Goal: Obtain resource: Obtain resource

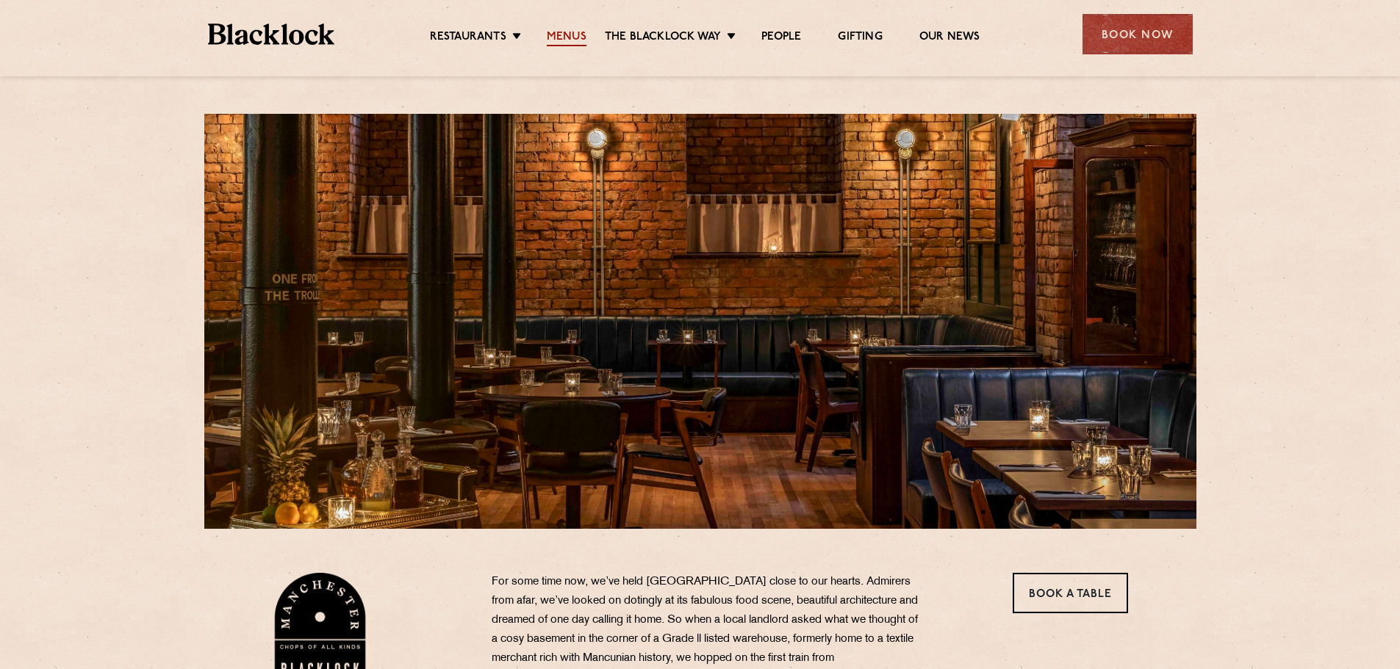
click at [563, 39] on link "Menus" at bounding box center [567, 38] width 40 height 16
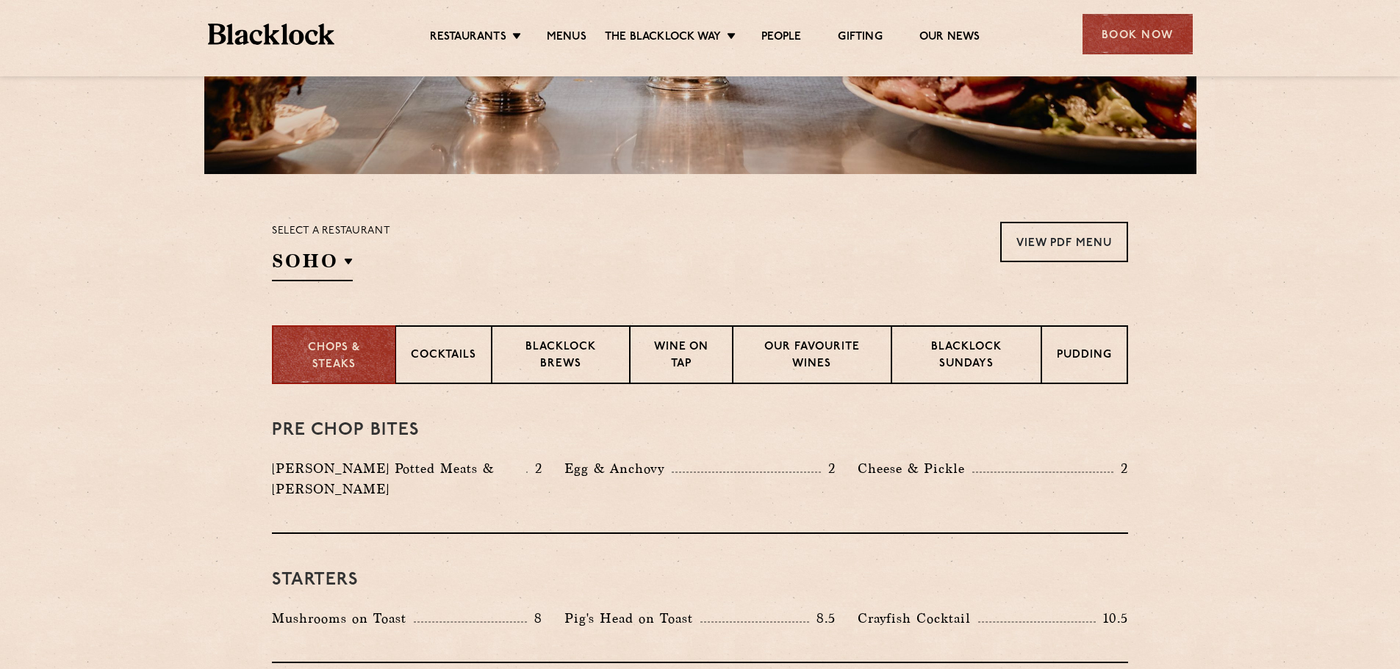
scroll to position [367, 0]
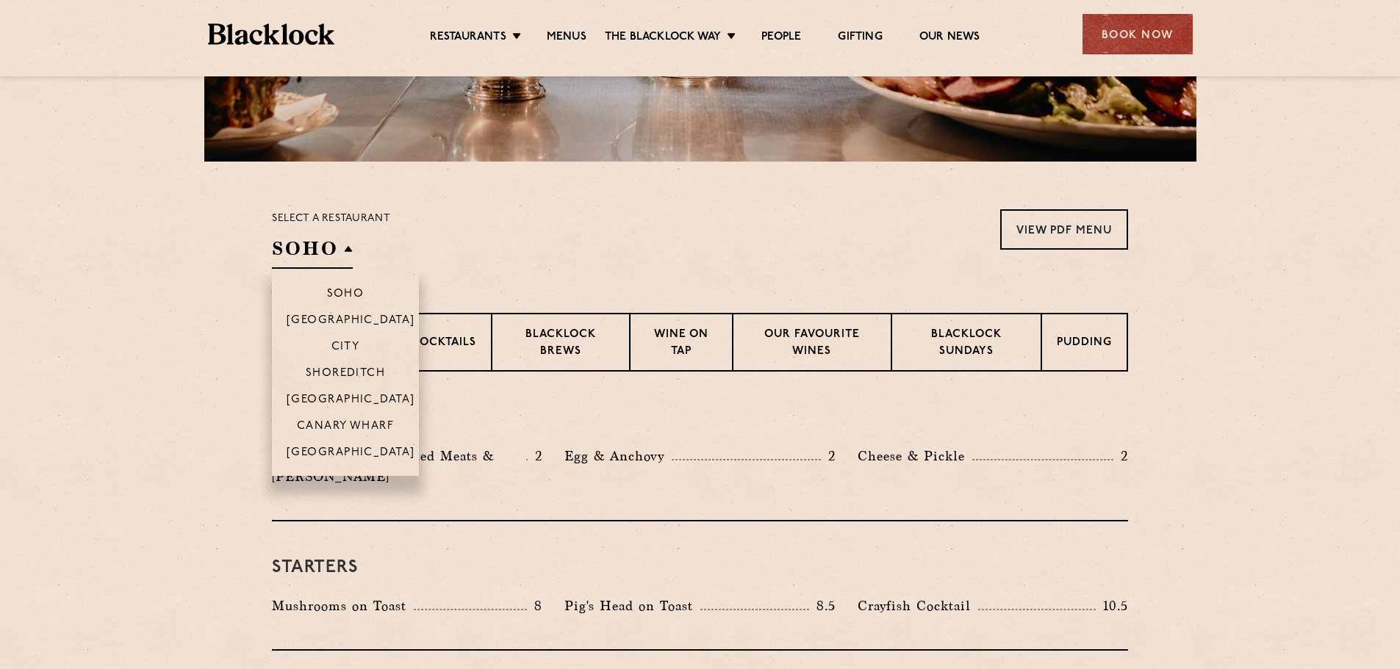
click at [353, 441] on li "[GEOGRAPHIC_DATA]" at bounding box center [345, 457] width 147 height 37
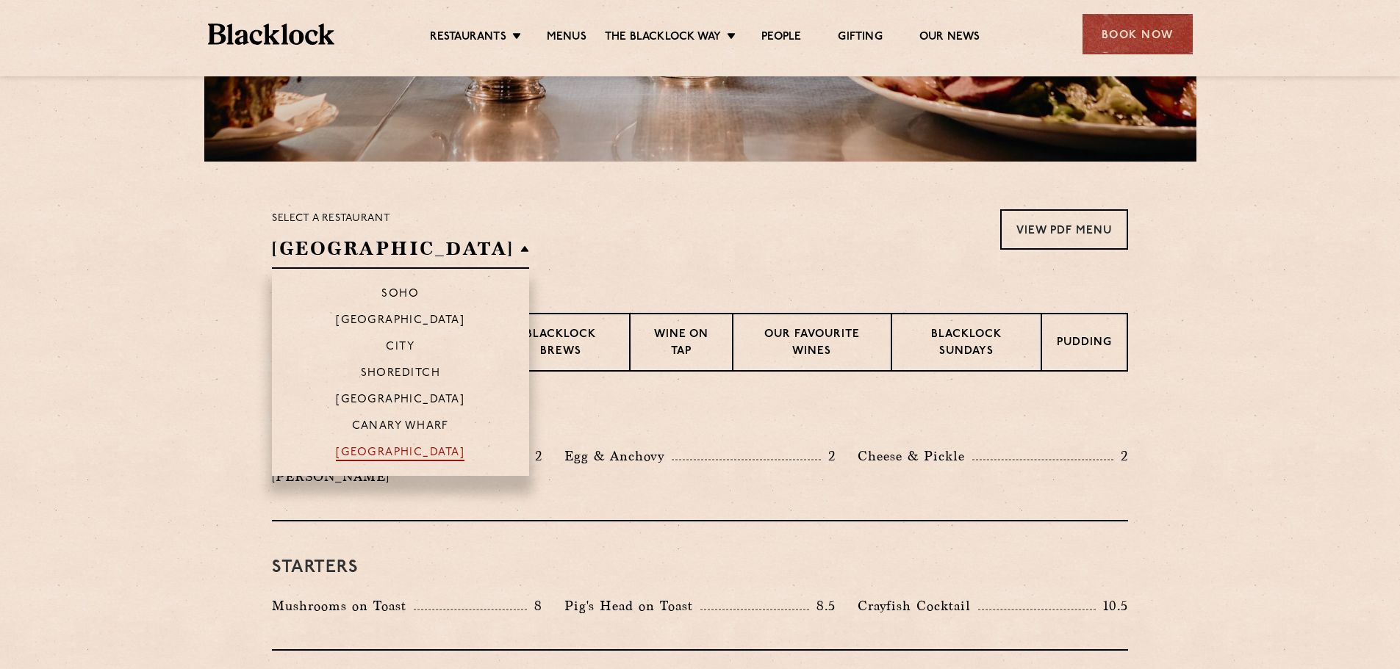
click at [336, 449] on p "[GEOGRAPHIC_DATA]" at bounding box center [400, 454] width 129 height 15
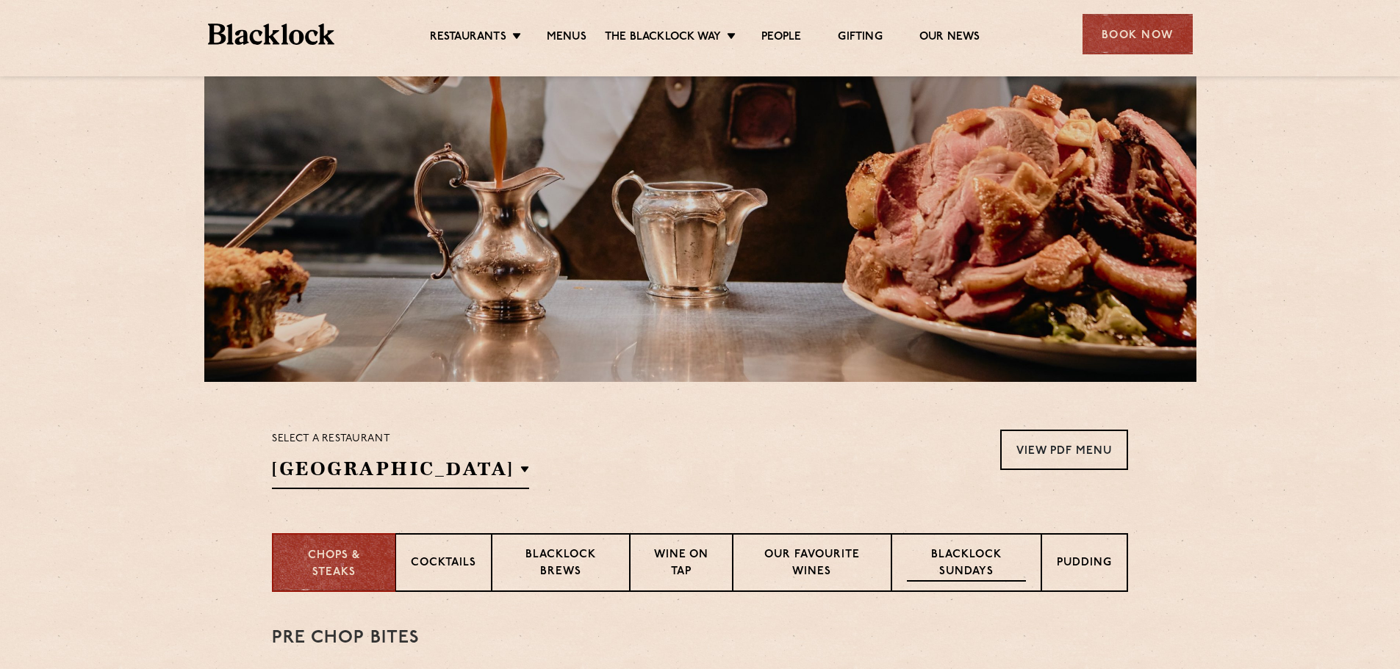
scroll to position [0, 0]
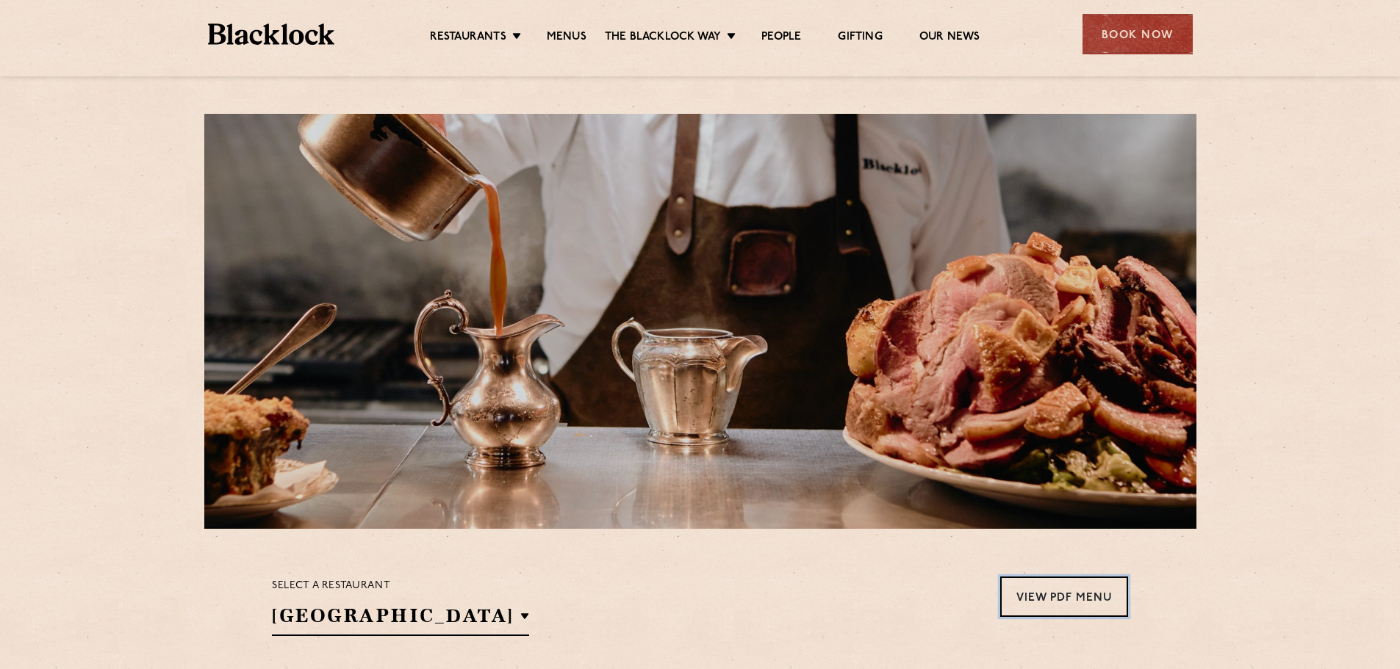
click at [1020, 595] on link "View PDF Menu" at bounding box center [1064, 597] width 128 height 40
